Goal: Communication & Community: Share content

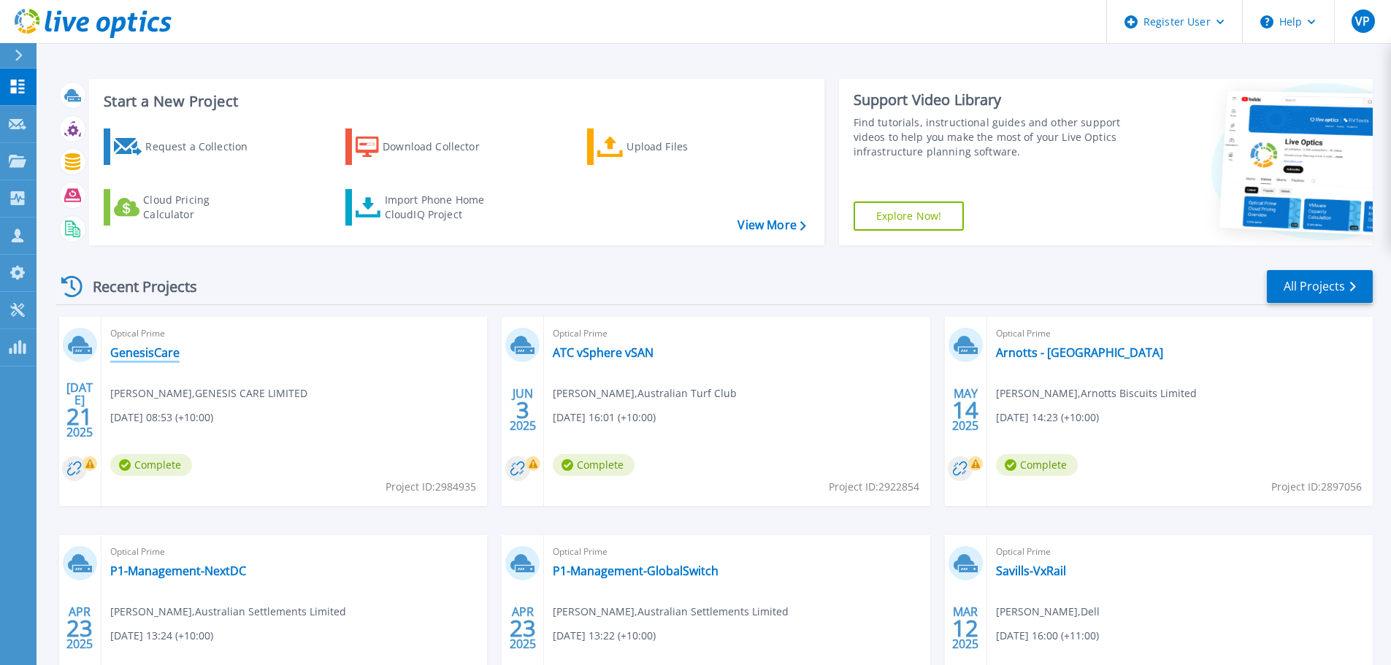
click at [156, 349] on link "GenesisCare" at bounding box center [144, 352] width 69 height 15
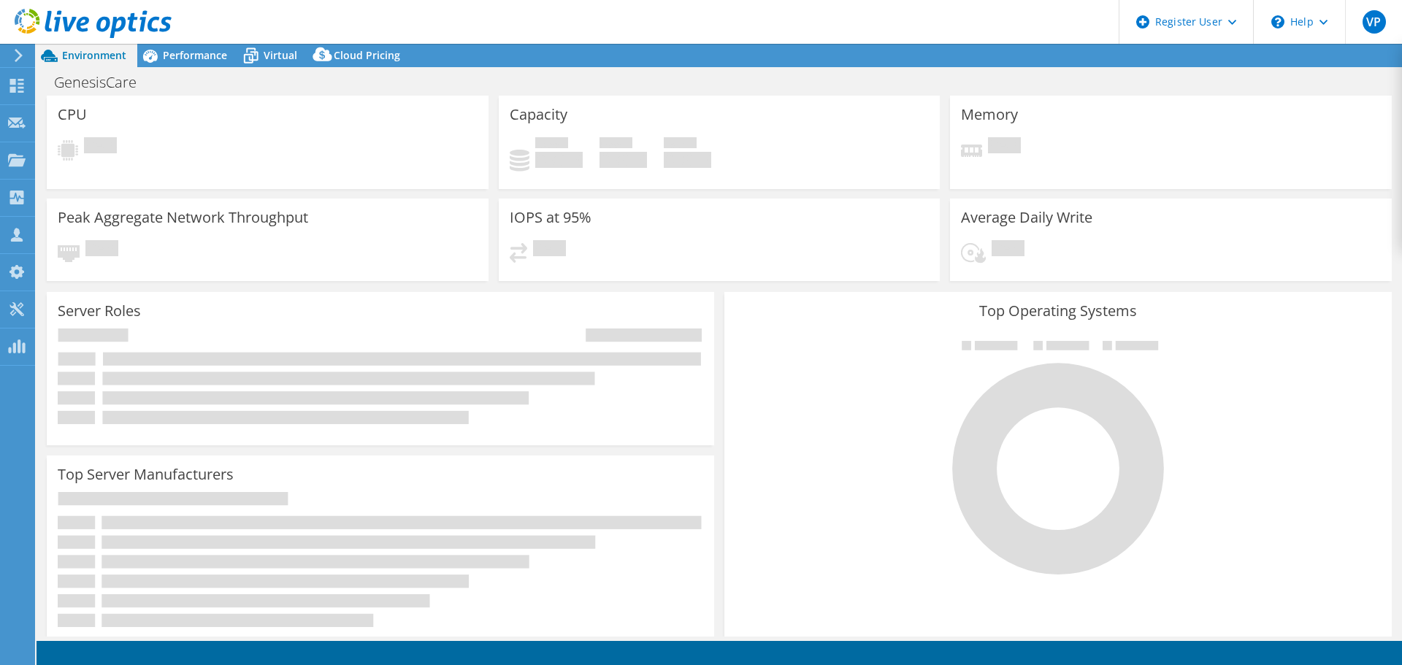
select select "Australia"
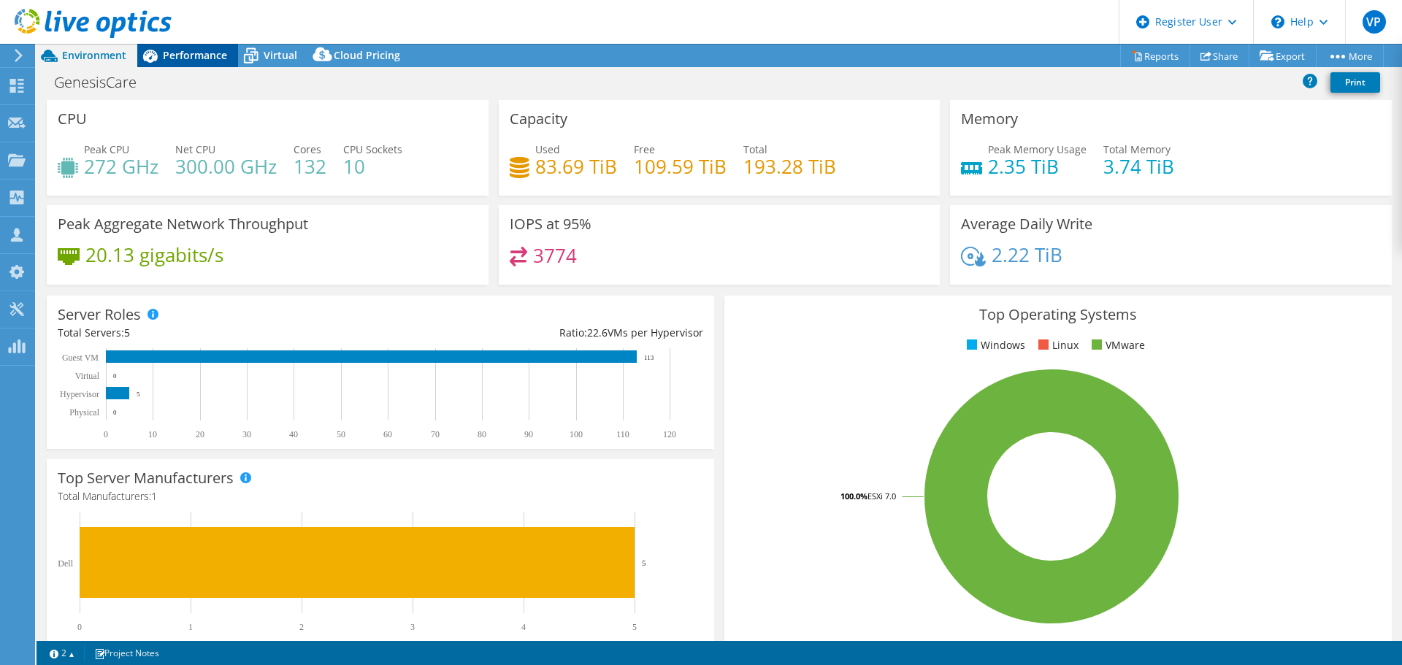
click at [202, 58] on span "Performance" at bounding box center [195, 55] width 64 height 14
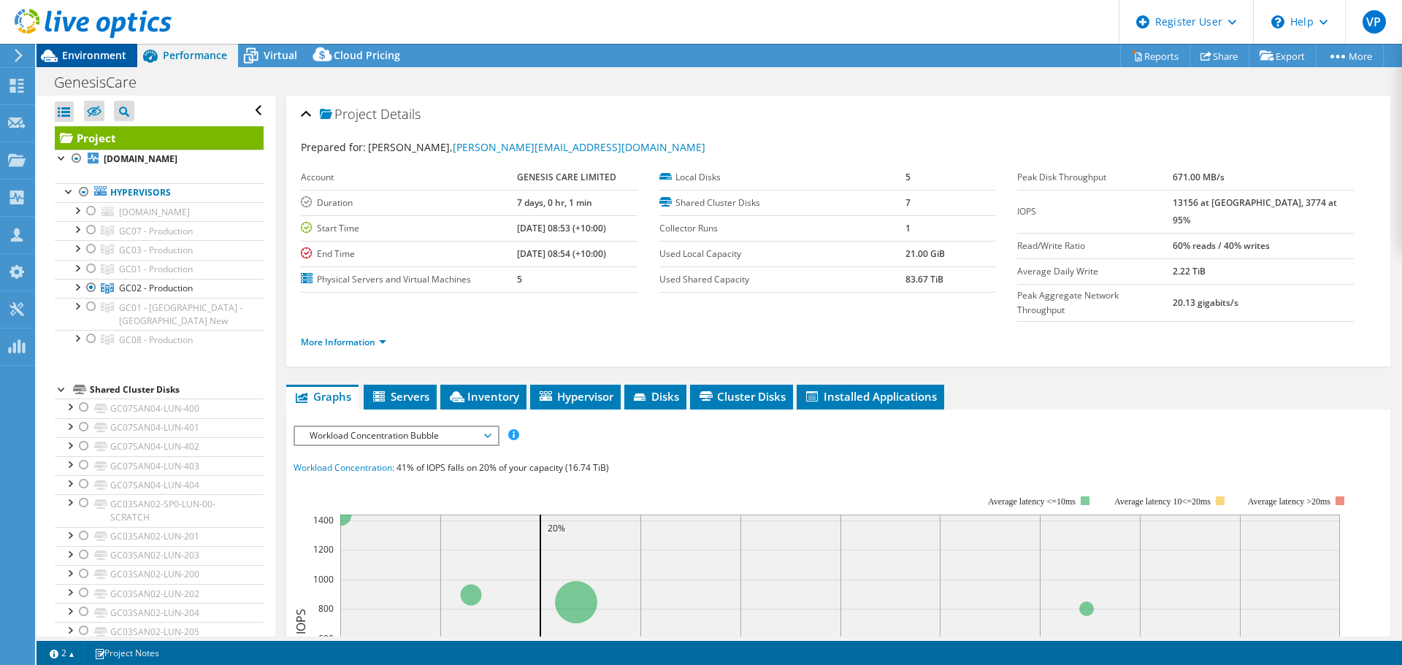
click at [78, 55] on span "Environment" at bounding box center [94, 55] width 64 height 14
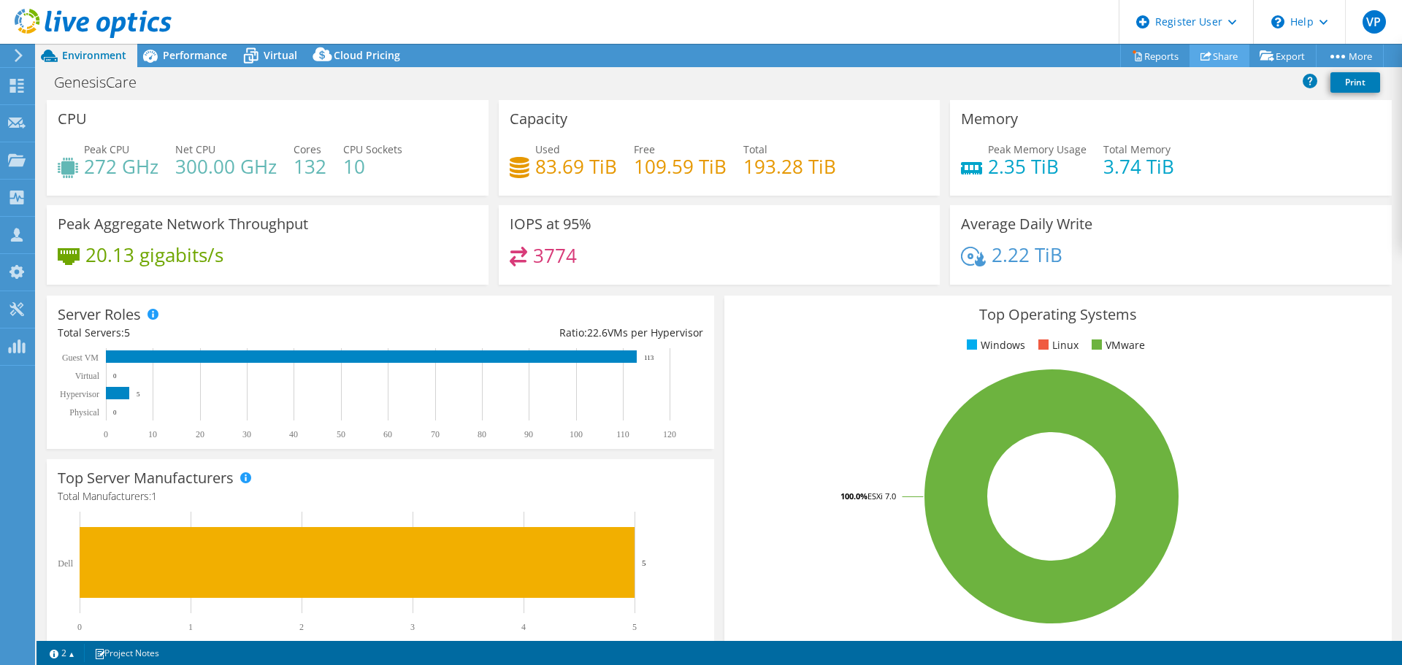
click at [1210, 51] on link "Share" at bounding box center [1220, 56] width 60 height 23
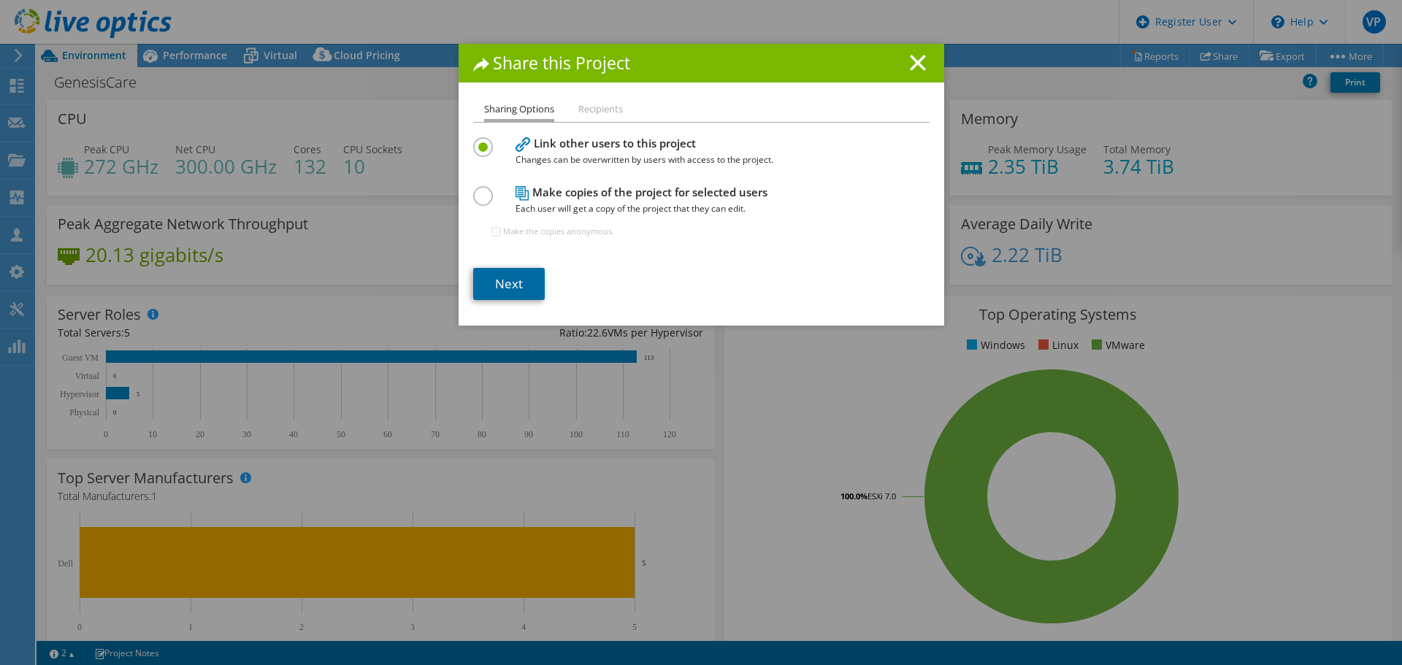
click at [505, 277] on link "Next" at bounding box center [509, 284] width 72 height 32
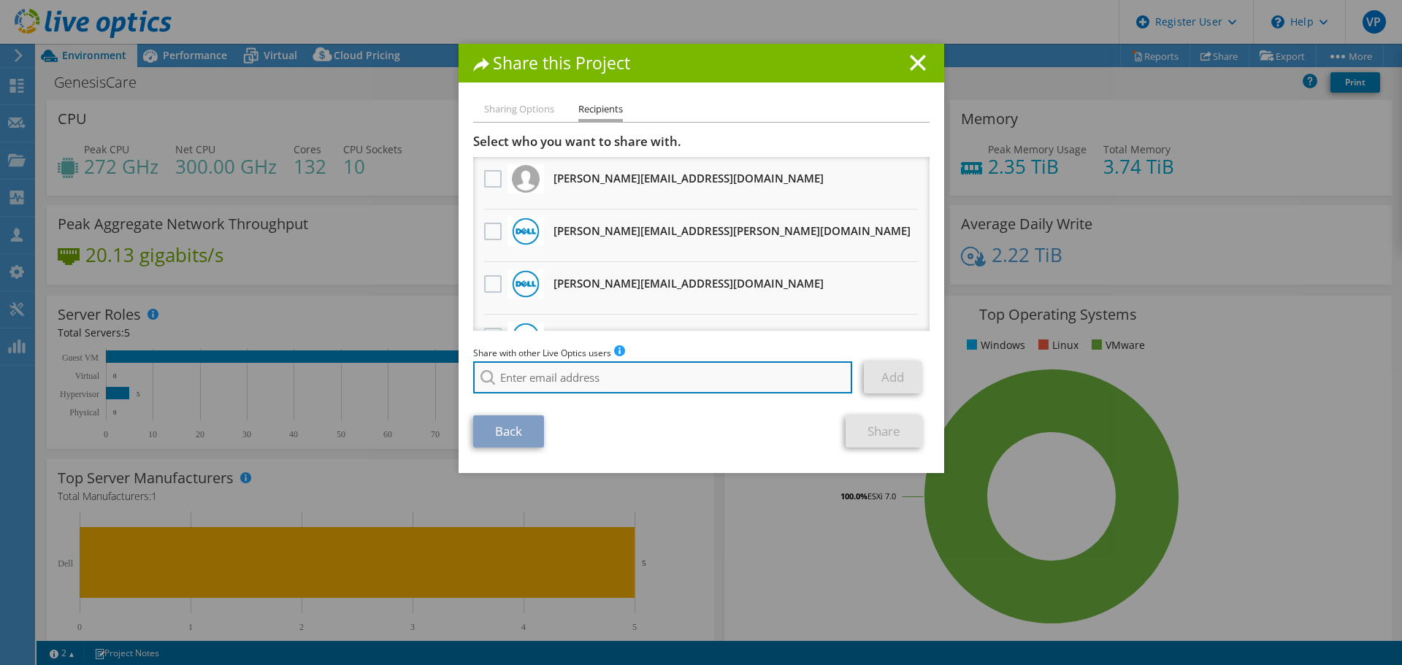
click at [537, 380] on input "search" at bounding box center [663, 378] width 380 height 32
paste input "Haibin.Li@dell.com"
type input "Haibin.Li@dell.com"
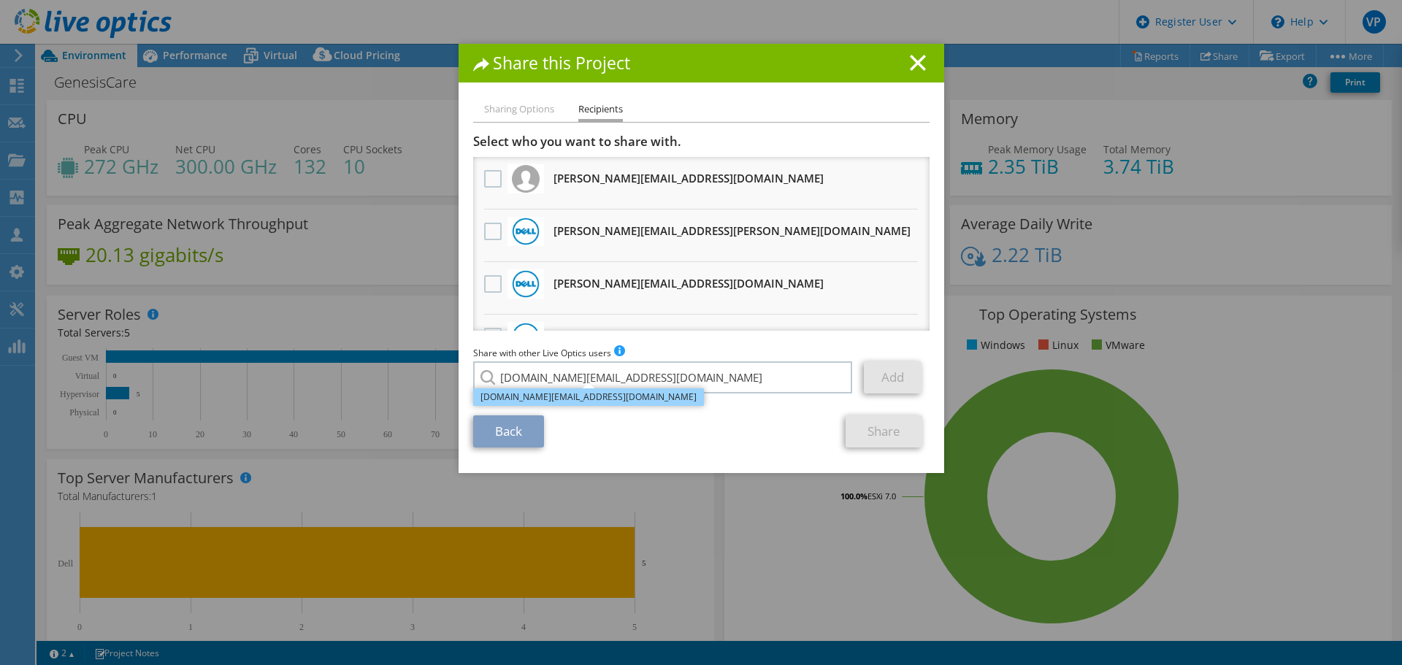
click at [519, 399] on li "Haibin.Li@dell.com" at bounding box center [588, 398] width 231 height 18
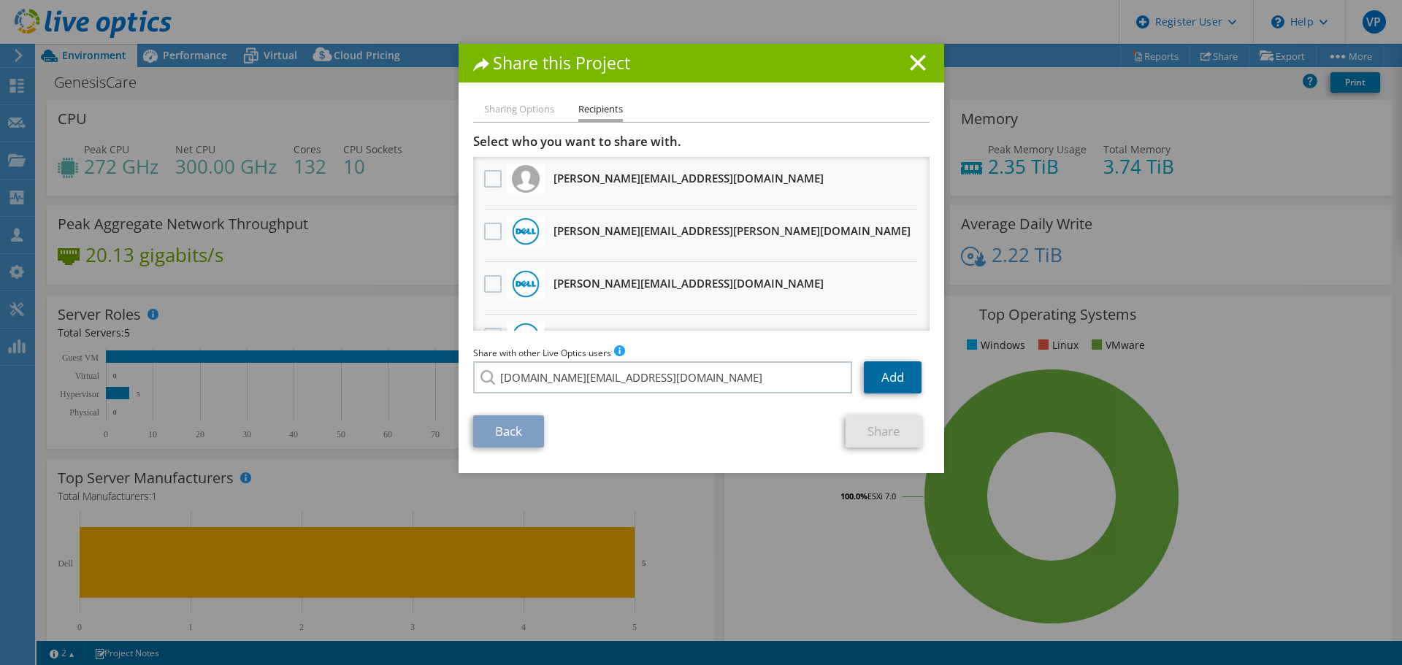
click at [887, 378] on link "Add" at bounding box center [893, 378] width 58 height 32
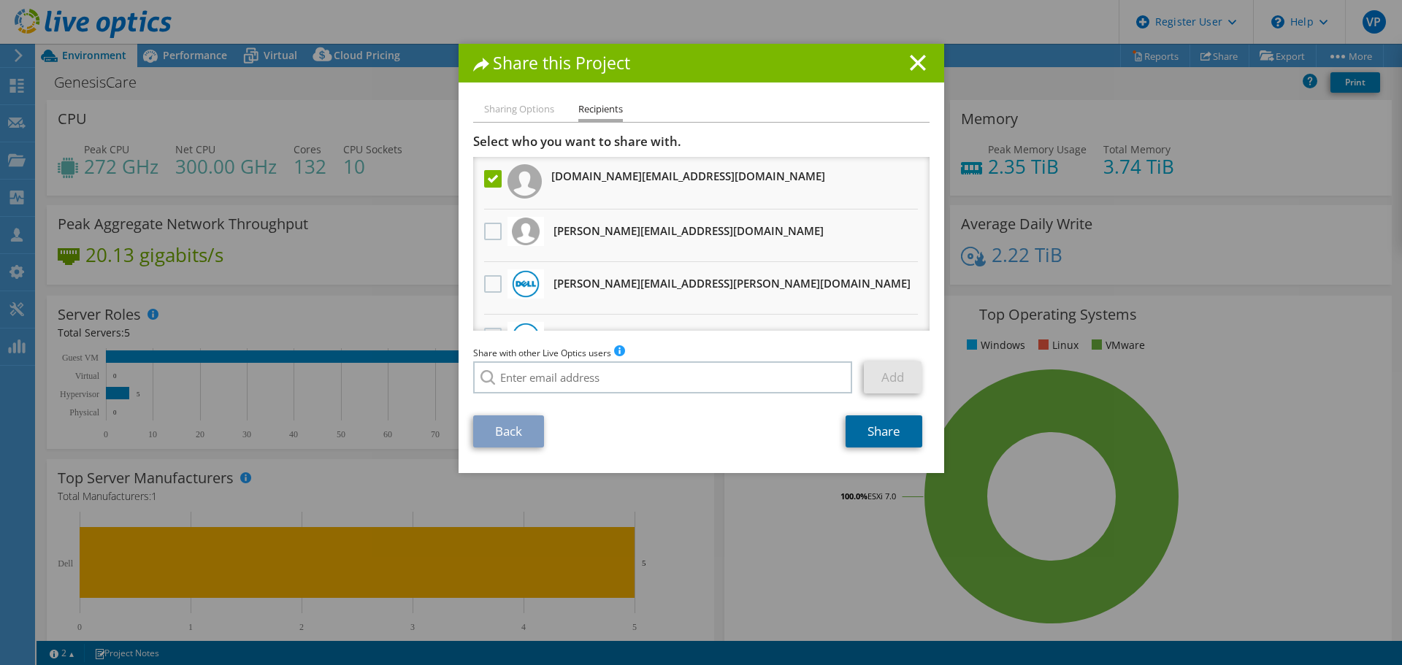
click at [884, 439] on link "Share" at bounding box center [884, 432] width 77 height 32
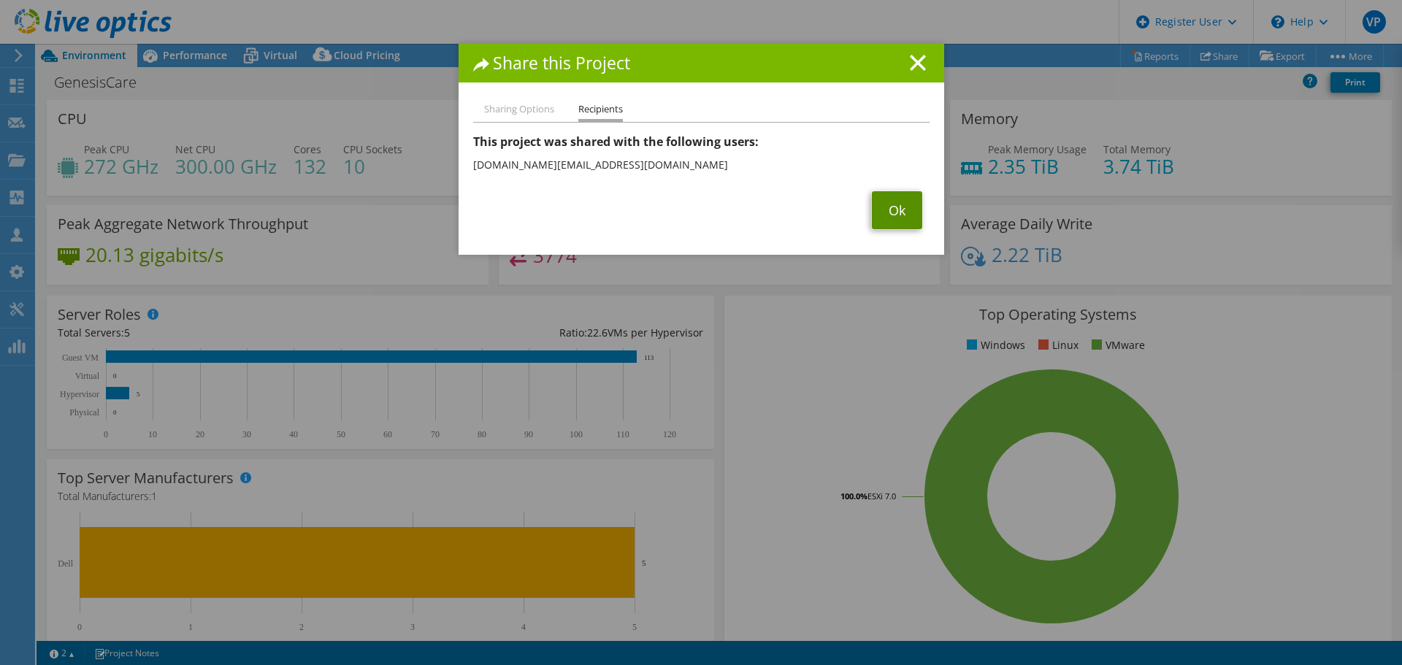
click at [904, 211] on link "Ok" at bounding box center [897, 210] width 50 height 38
